Goal: Complete application form

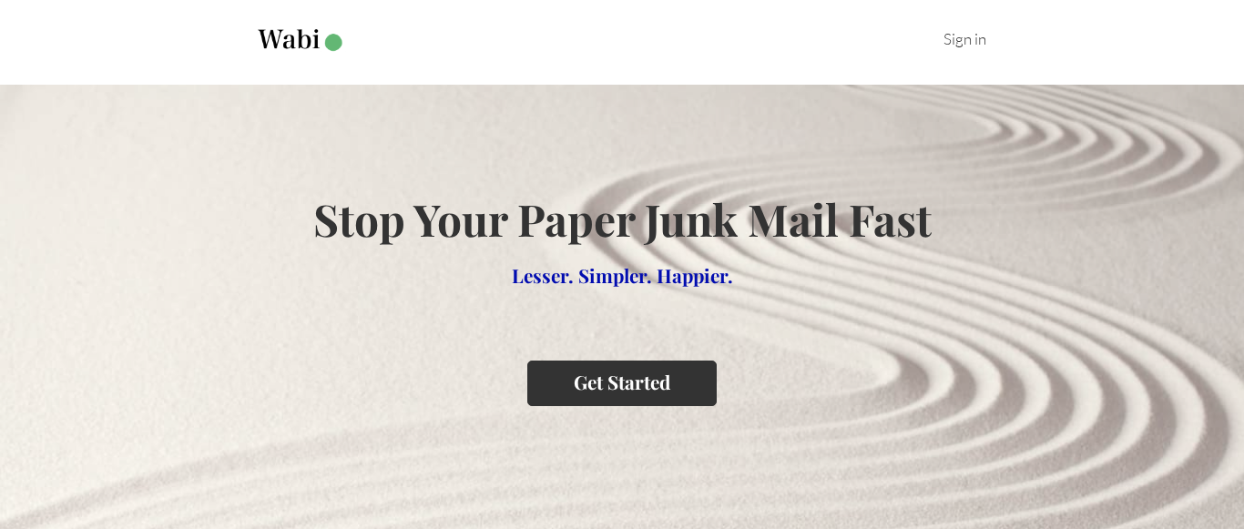
click at [621, 388] on button "Get Started" at bounding box center [621, 383] width 189 height 45
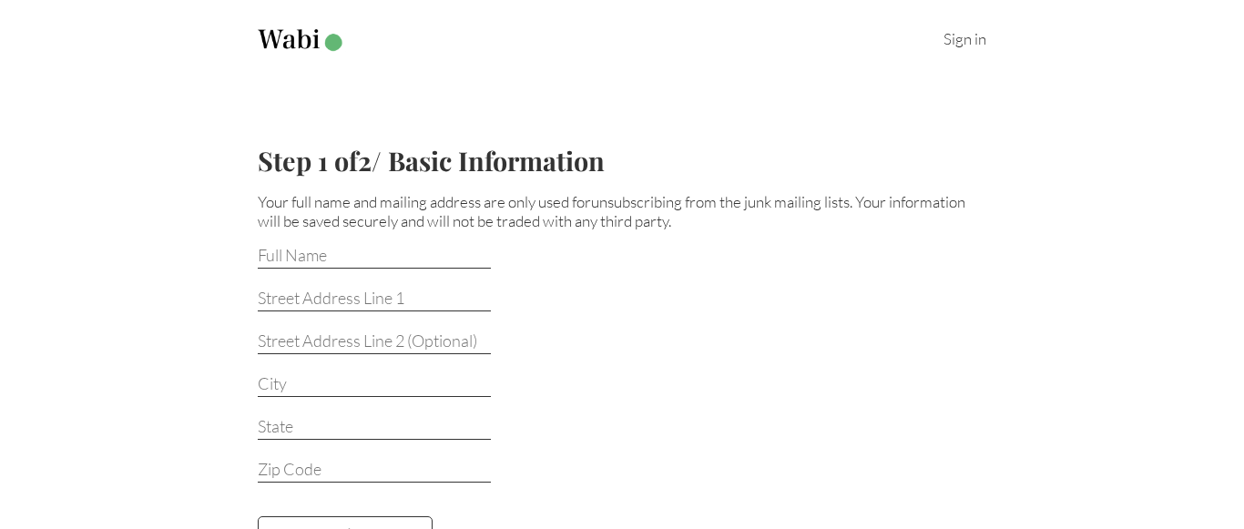
click at [348, 254] on input at bounding box center [374, 257] width 233 height 24
type input "[PERSON_NAME]"
type input "[STREET_ADDRESS][PERSON_NAME]"
type input "newport news"
type input "VA"
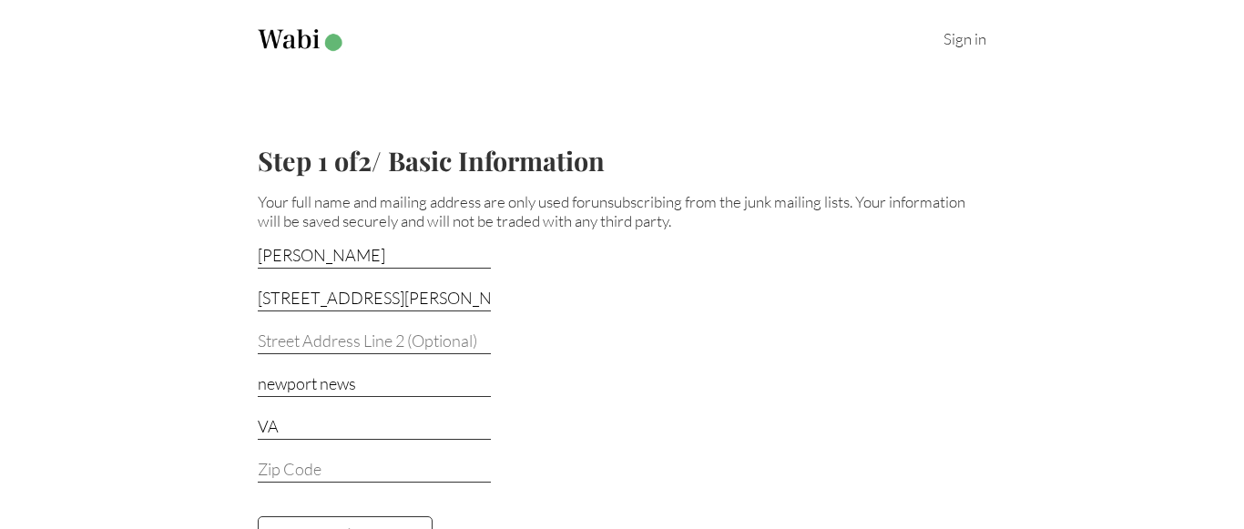
type input "23605-1510"
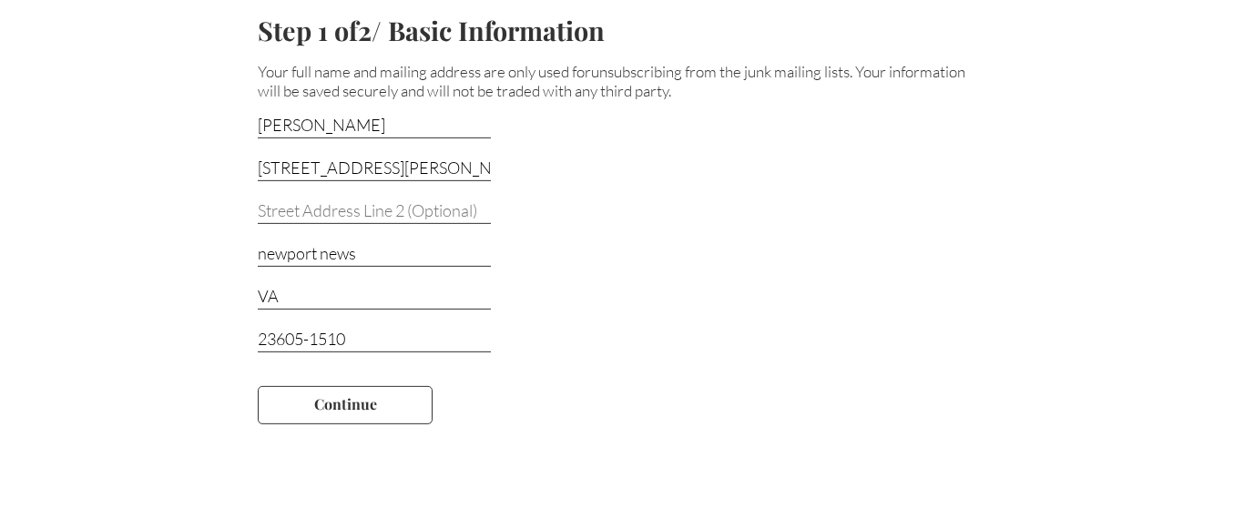
scroll to position [137, 0]
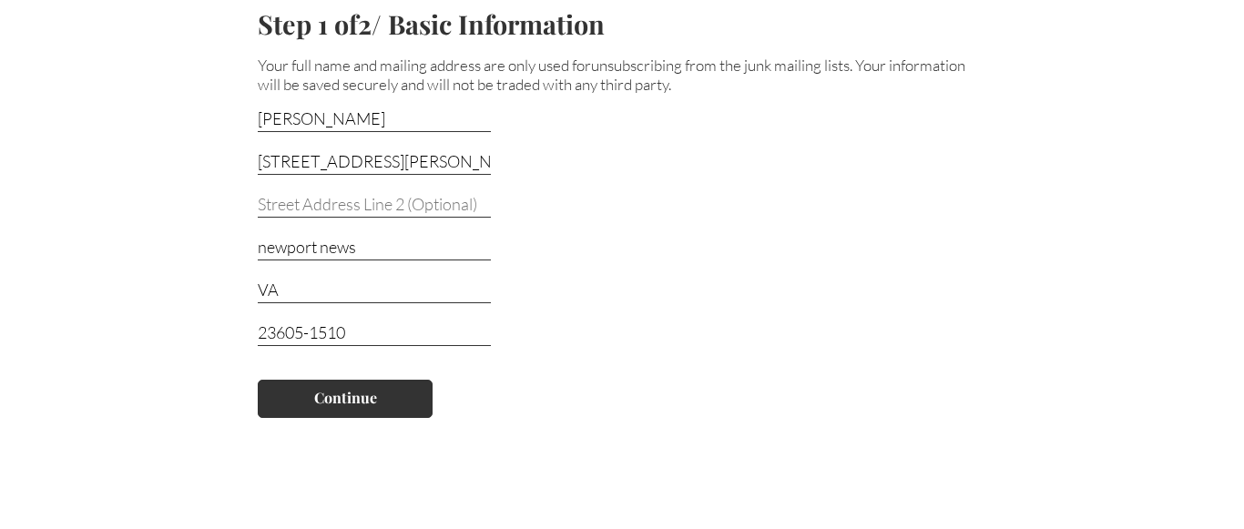
click at [310, 407] on button "Continue" at bounding box center [345, 399] width 175 height 38
